Goal: Check status: Check status

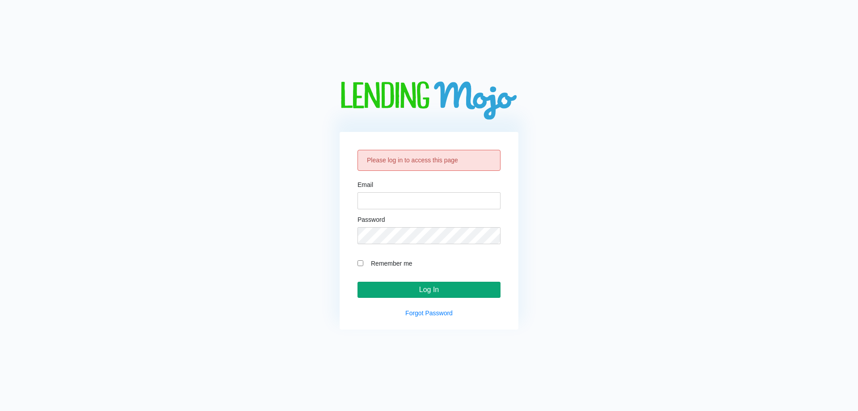
type input "[EMAIL_ADDRESS][DOMAIN_NAME]"
click at [416, 286] on input "Log In" at bounding box center [428, 289] width 143 height 16
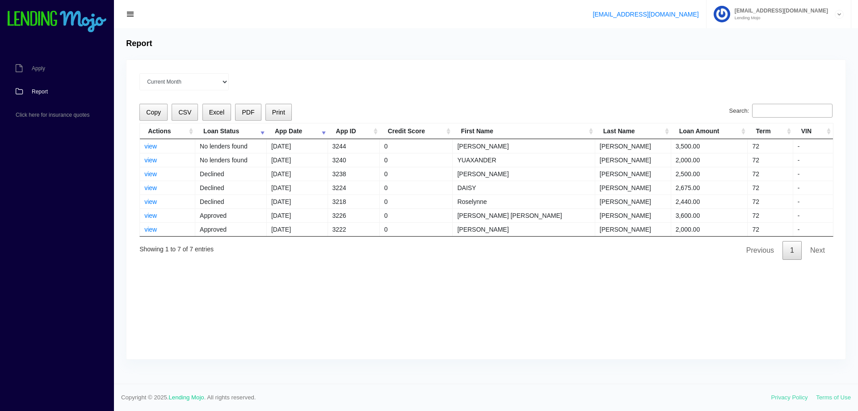
click at [760, 109] on input "Search:" at bounding box center [792, 111] width 80 height 14
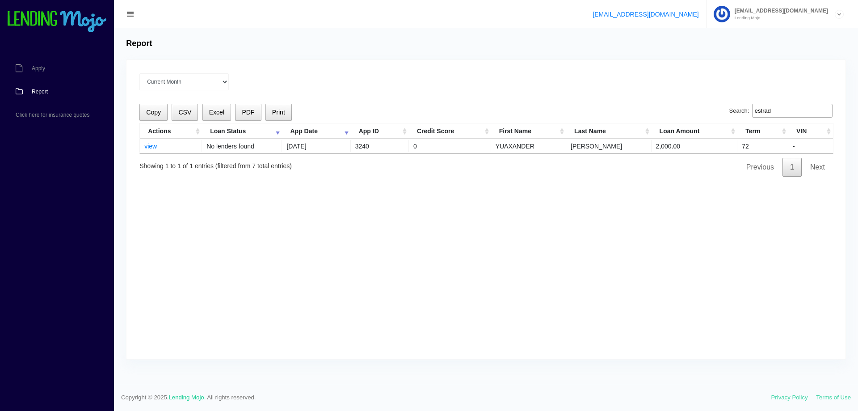
type input "estrad"
click at [495, 196] on div "Current Month Aug 2025 Jul 2025 Jun 2025 May 2025 Apr 2025 All time Loading Cop…" at bounding box center [485, 209] width 719 height 299
click at [152, 146] on link "view" at bounding box center [150, 146] width 13 height 7
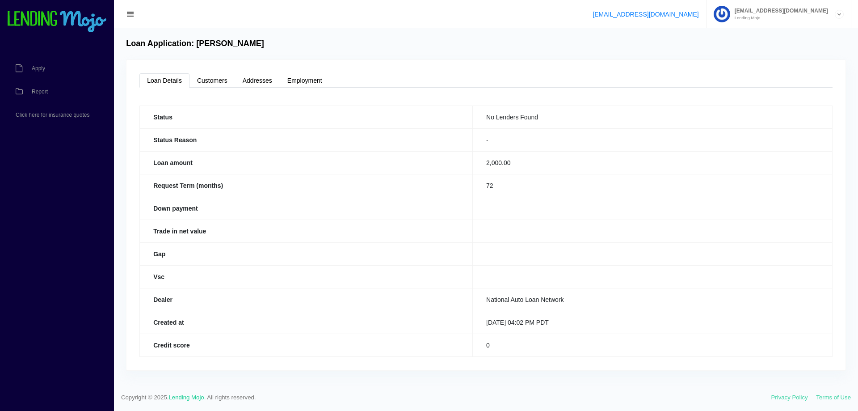
click at [498, 162] on td "2,000.00" at bounding box center [653, 162] width 360 height 23
click at [579, 175] on td "72" at bounding box center [653, 185] width 360 height 23
